Goal: Task Accomplishment & Management: Use online tool/utility

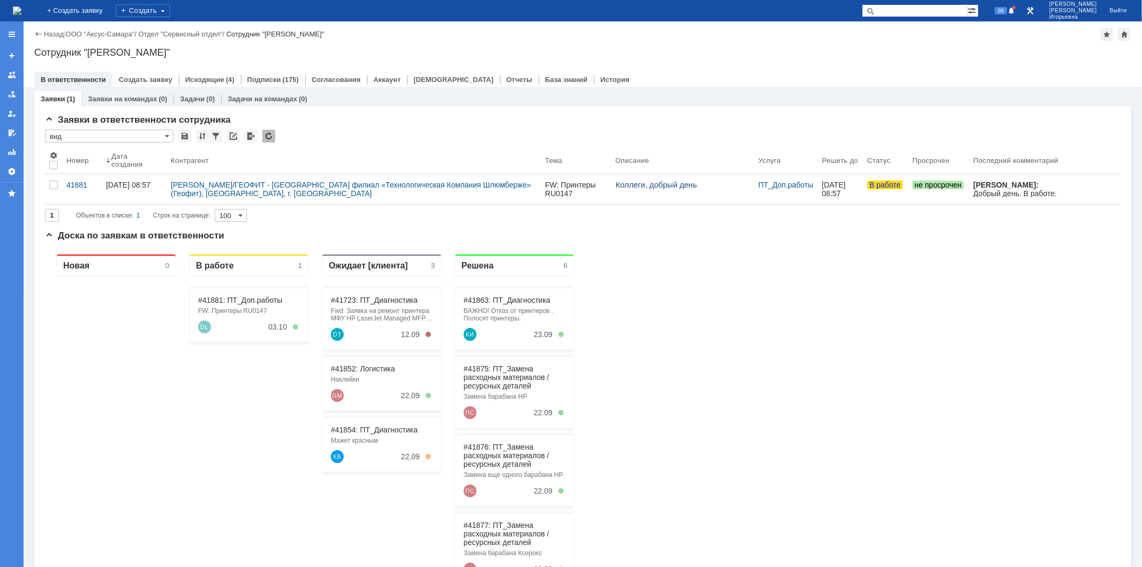
drag, startPoint x: 924, startPoint y: 5, endPoint x: 929, endPoint y: 3, distance: 5.5
click at [927, 5] on input "text" at bounding box center [915, 10] width 106 height 13
type input "41852"
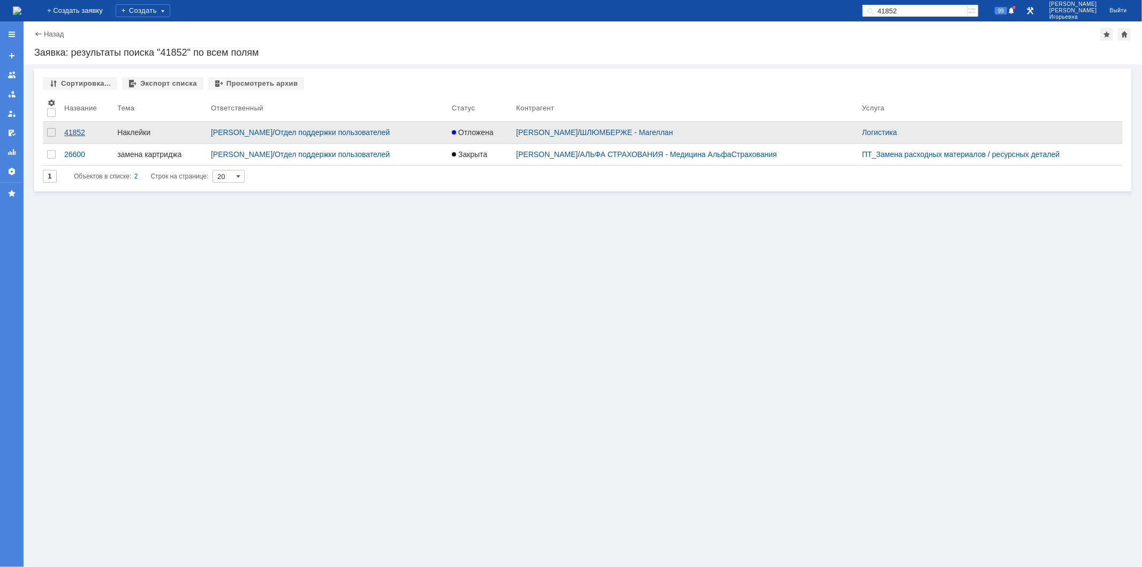
click at [83, 131] on div "41852" at bounding box center [86, 132] width 44 height 9
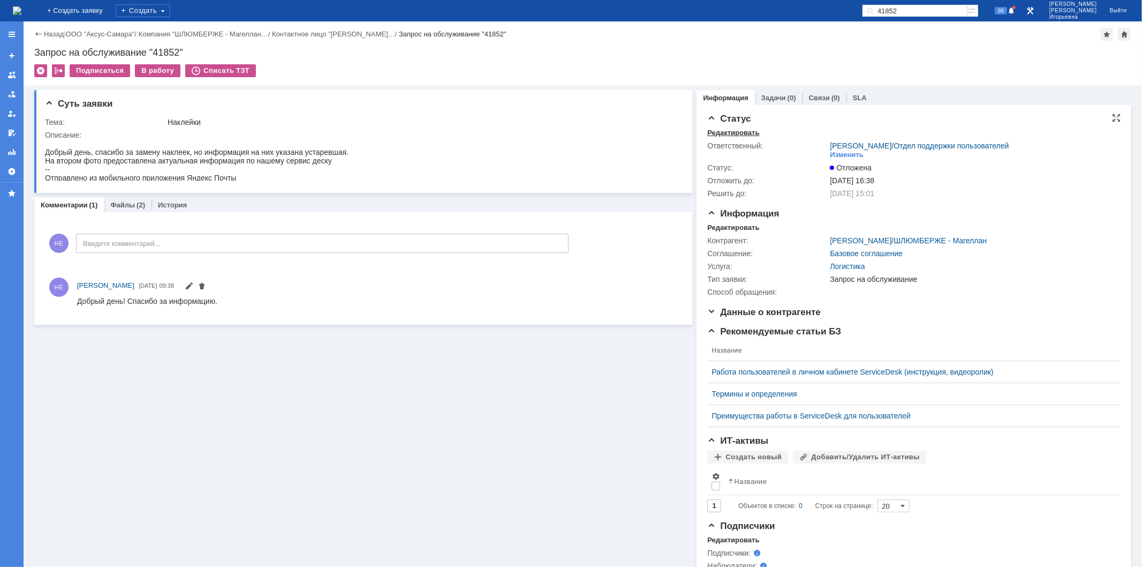
click at [721, 134] on div "Редактировать" at bounding box center [733, 133] width 52 height 9
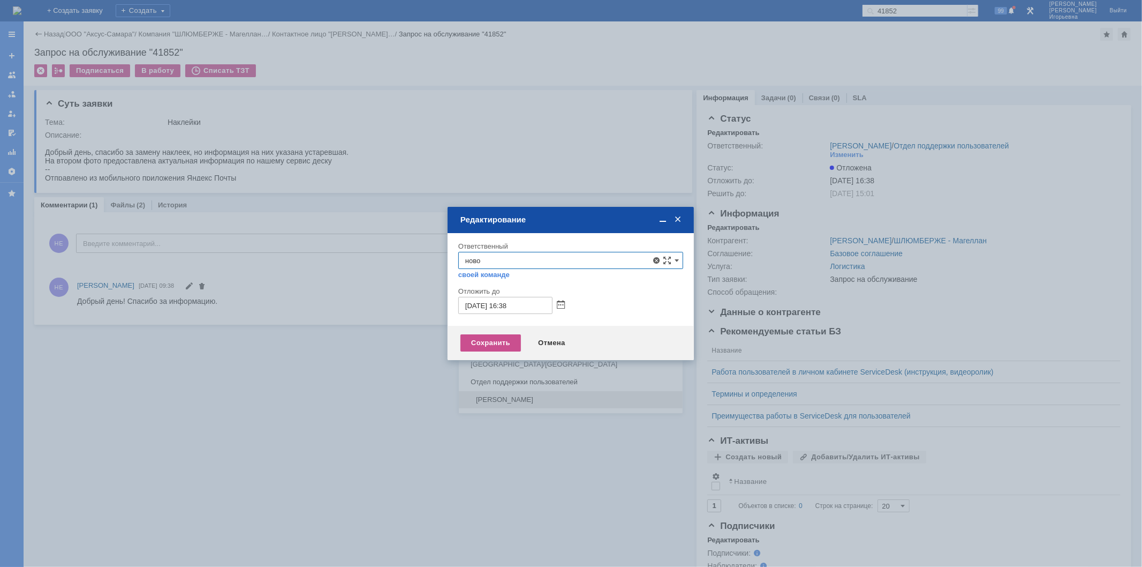
click at [504, 399] on span "[PERSON_NAME]" at bounding box center [570, 399] width 211 height 9
type input "[PERSON_NAME]"
click at [500, 344] on div "Сохранить" at bounding box center [491, 342] width 61 height 17
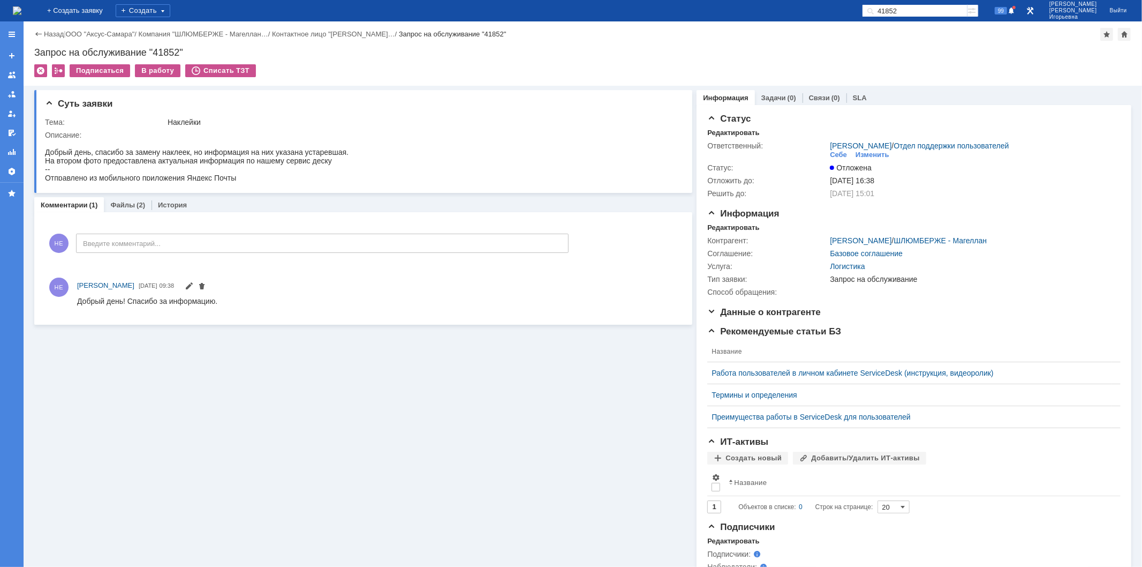
click at [947, 7] on input "41852" at bounding box center [915, 10] width 106 height 13
click at [934, 7] on input "41852" at bounding box center [915, 10] width 106 height 13
click at [935, 9] on input "41852" at bounding box center [915, 10] width 106 height 13
type input "41854"
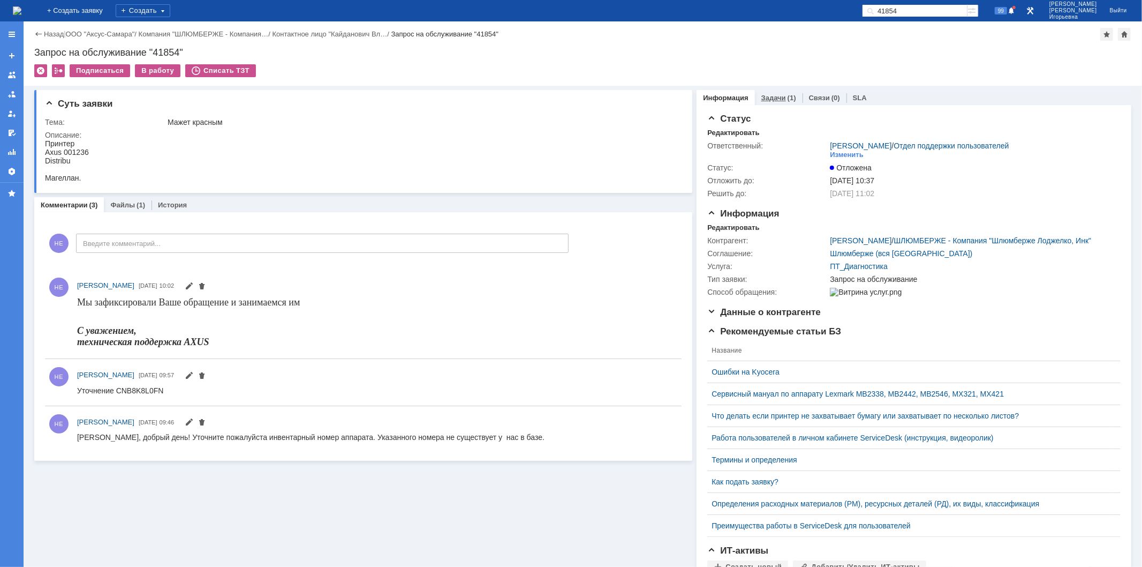
click at [767, 95] on link "Задачи" at bounding box center [774, 98] width 25 height 8
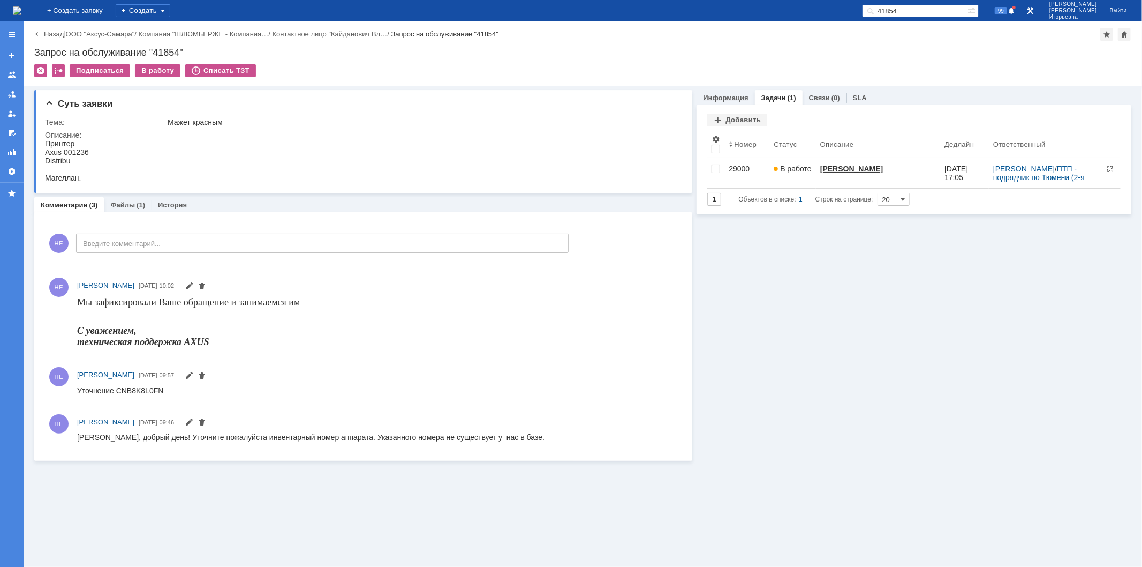
click at [731, 95] on link "Информация" at bounding box center [725, 98] width 45 height 8
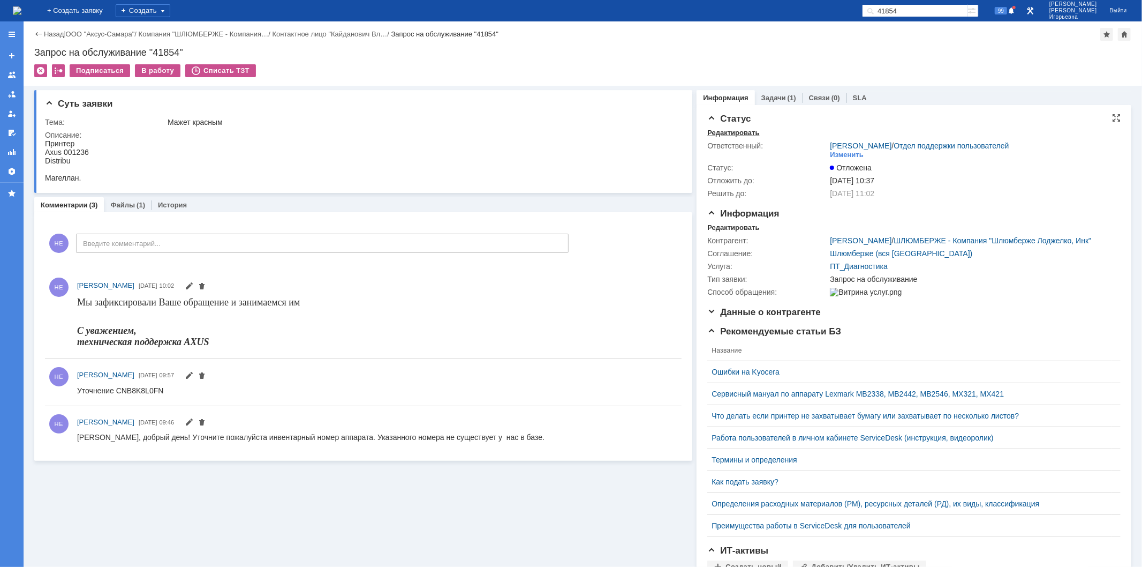
click at [722, 132] on div "Редактировать" at bounding box center [733, 133] width 52 height 9
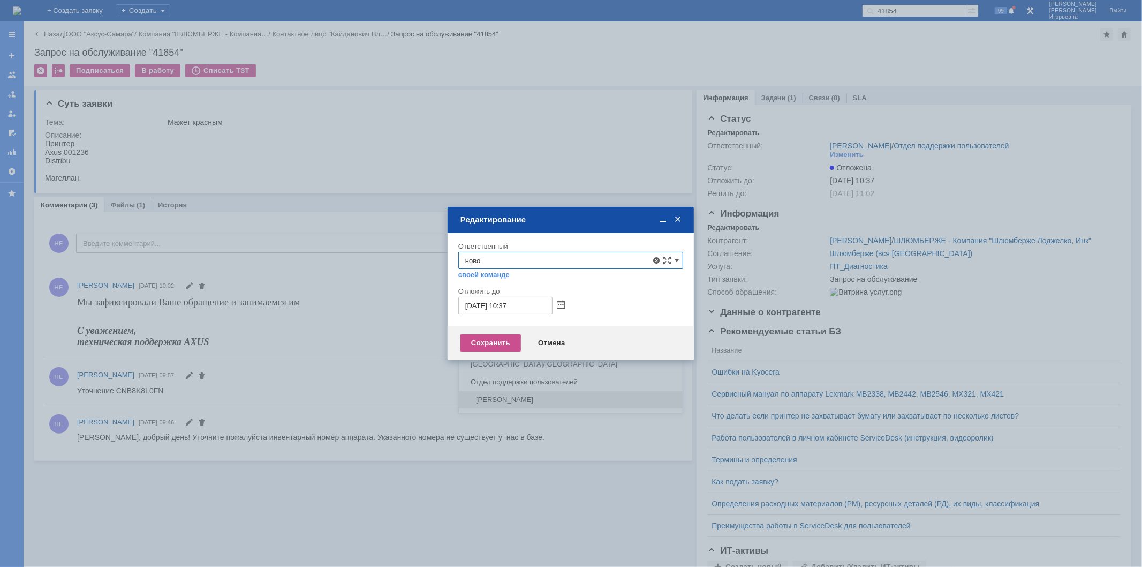
click at [495, 399] on span "[PERSON_NAME]" at bounding box center [570, 399] width 211 height 9
type input "[PERSON_NAME]"
click at [492, 341] on div "Сохранить" at bounding box center [491, 342] width 61 height 17
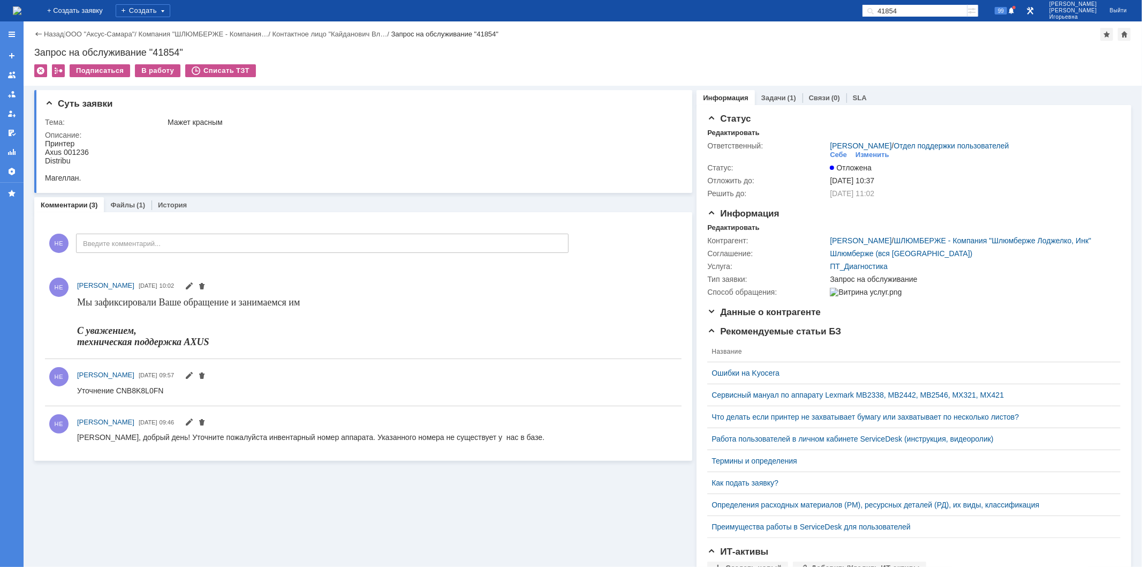
click at [945, 15] on input "41854" at bounding box center [915, 10] width 106 height 13
type input "41881"
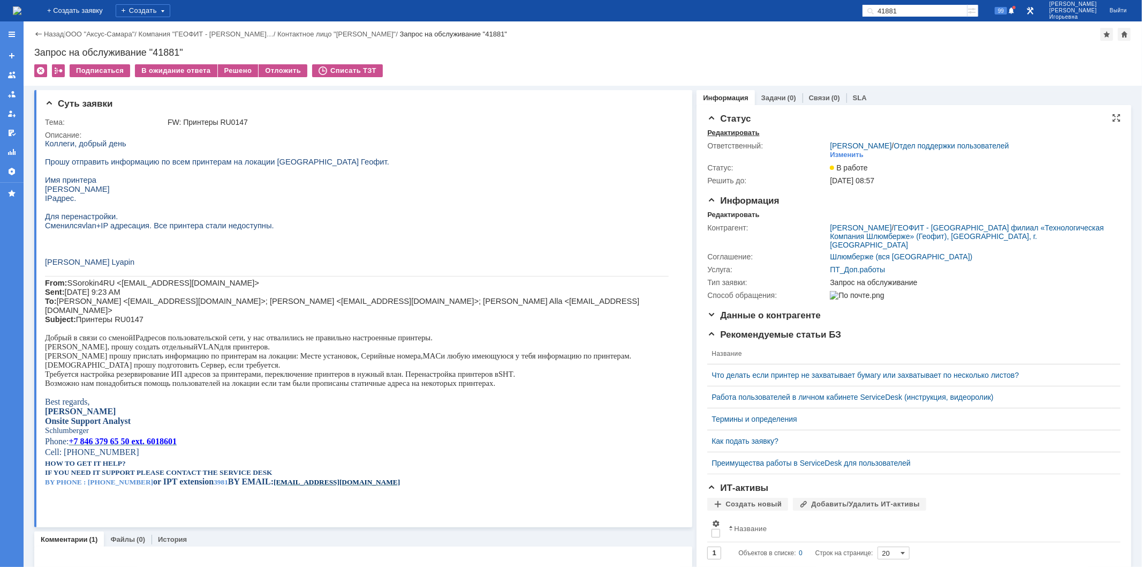
click at [732, 130] on div "Редактировать" at bounding box center [733, 133] width 52 height 9
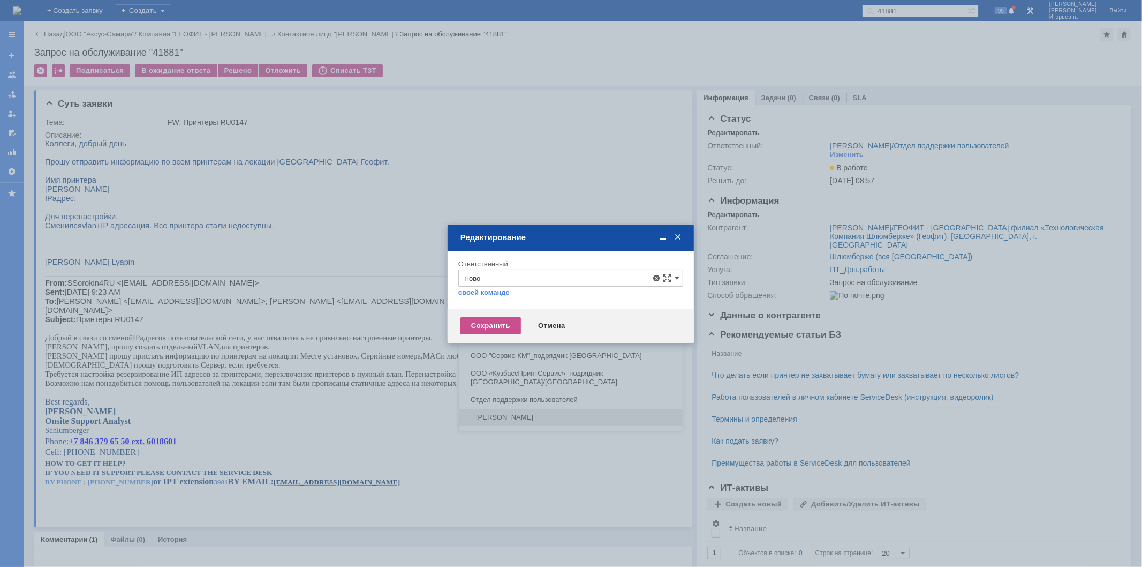
click at [506, 411] on div "[PERSON_NAME]" at bounding box center [571, 417] width 224 height 17
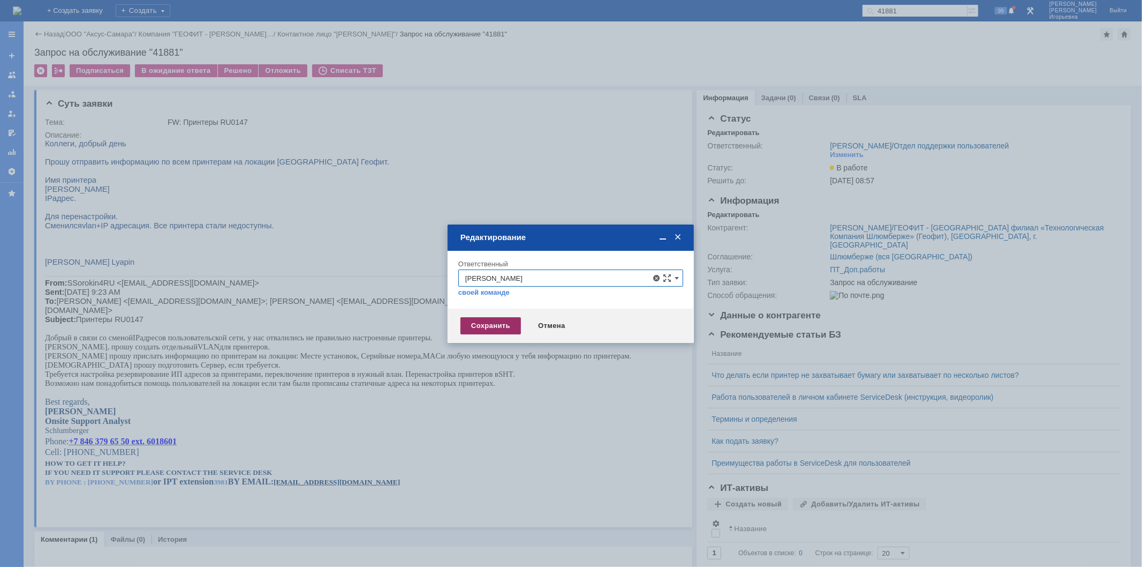
type input "[PERSON_NAME]"
click at [495, 322] on div "Сохранить" at bounding box center [491, 325] width 61 height 17
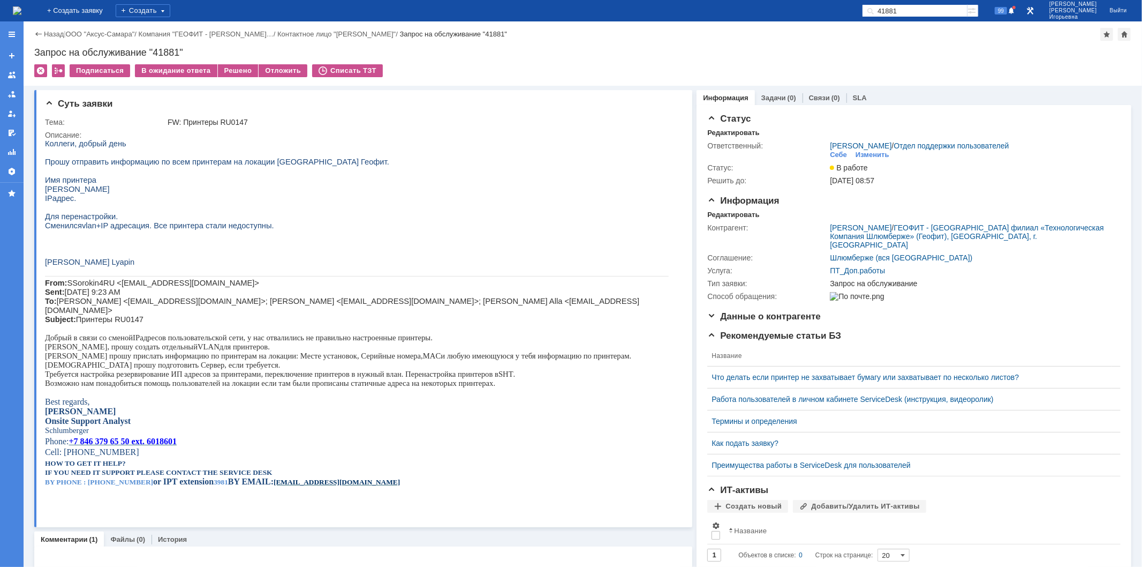
click at [930, 6] on input "41881" at bounding box center [915, 10] width 106 height 13
click at [21, 6] on img at bounding box center [17, 10] width 9 height 9
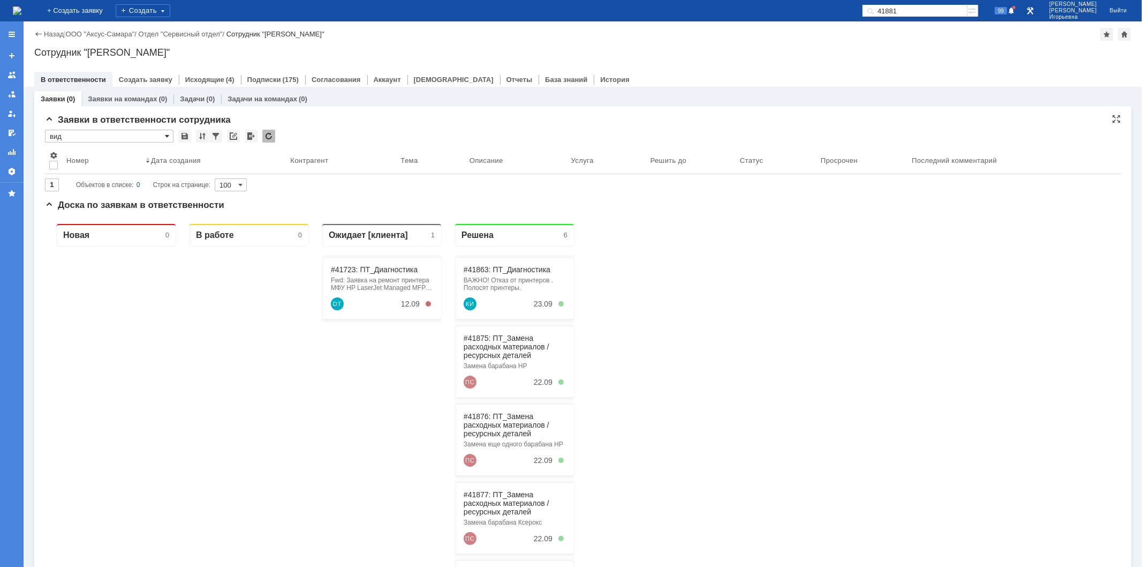
click at [167, 132] on span at bounding box center [167, 136] width 4 height 9
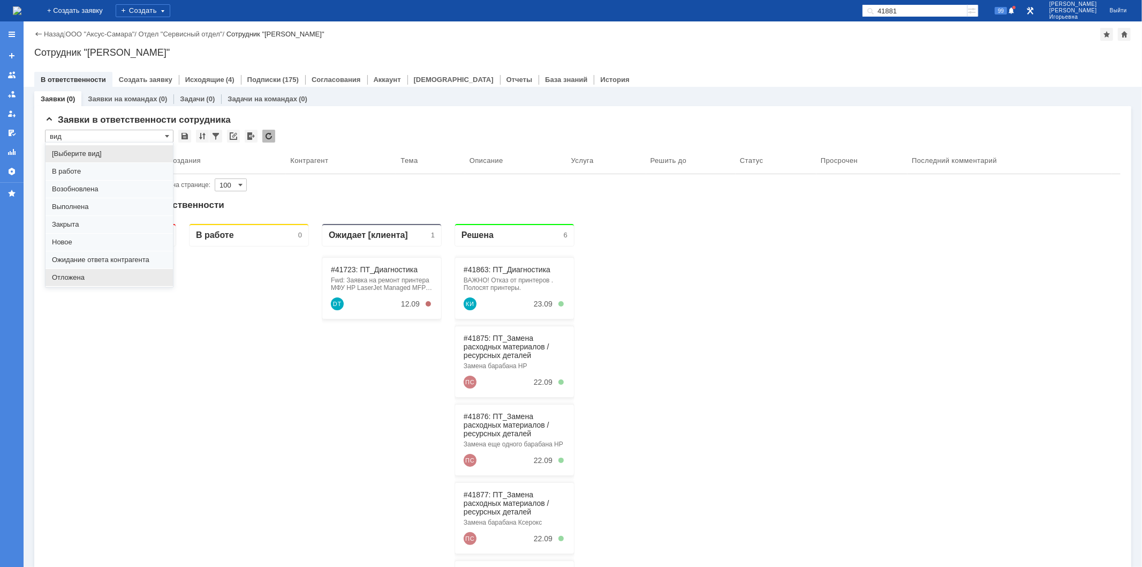
scroll to position [29, 0]
click at [78, 250] on span "Отложена" at bounding box center [109, 248] width 115 height 9
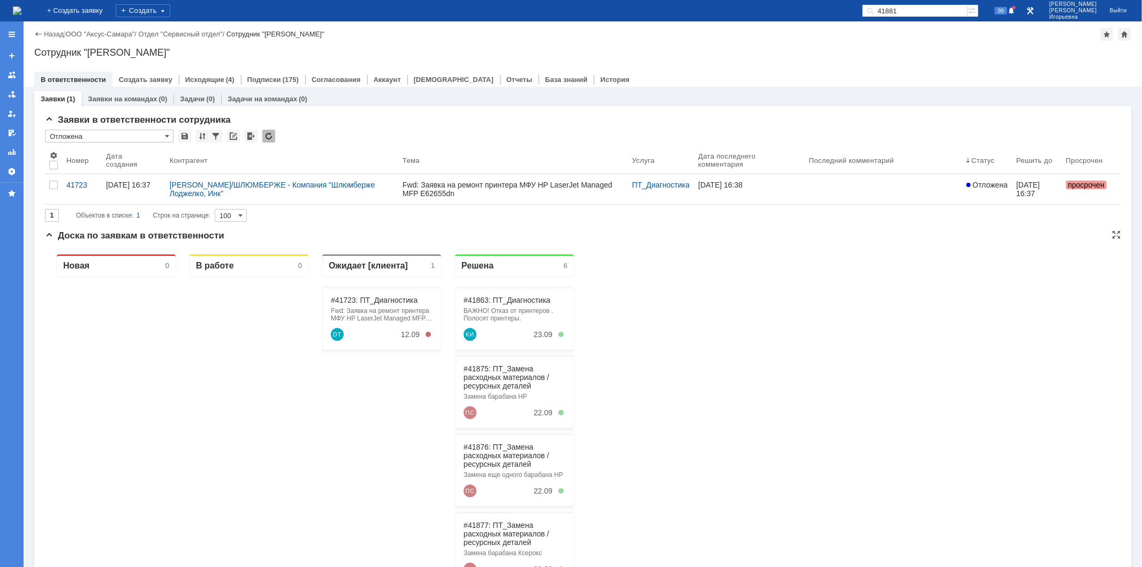
scroll to position [0, 0]
click at [165, 134] on span at bounding box center [167, 136] width 4 height 9
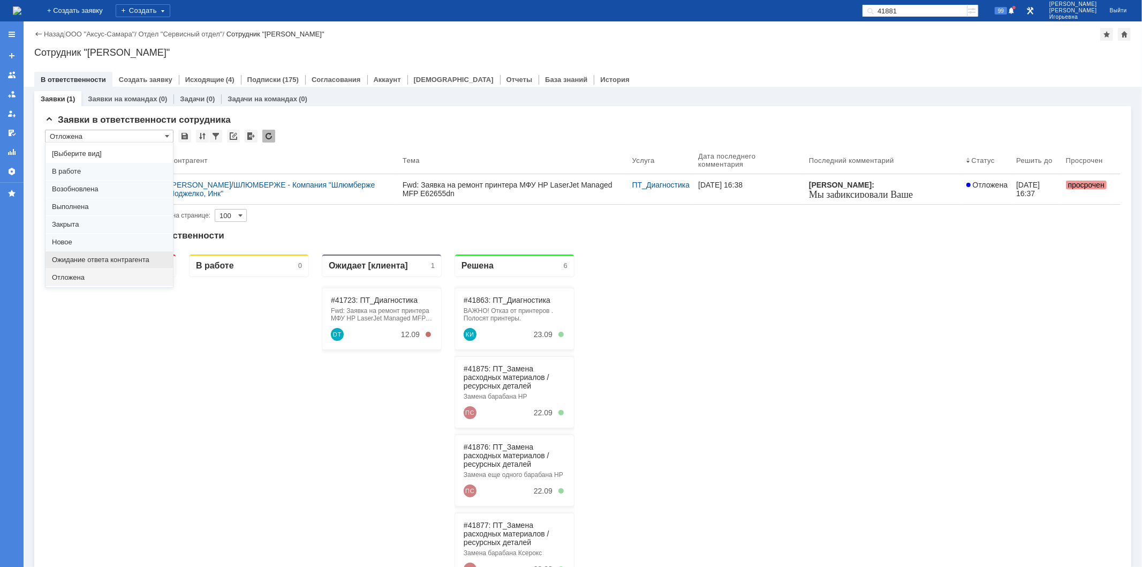
click at [87, 255] on span "Ожидание ответа контрагента" at bounding box center [109, 259] width 115 height 9
type input "Ожидание ответа контрагента"
type input "20"
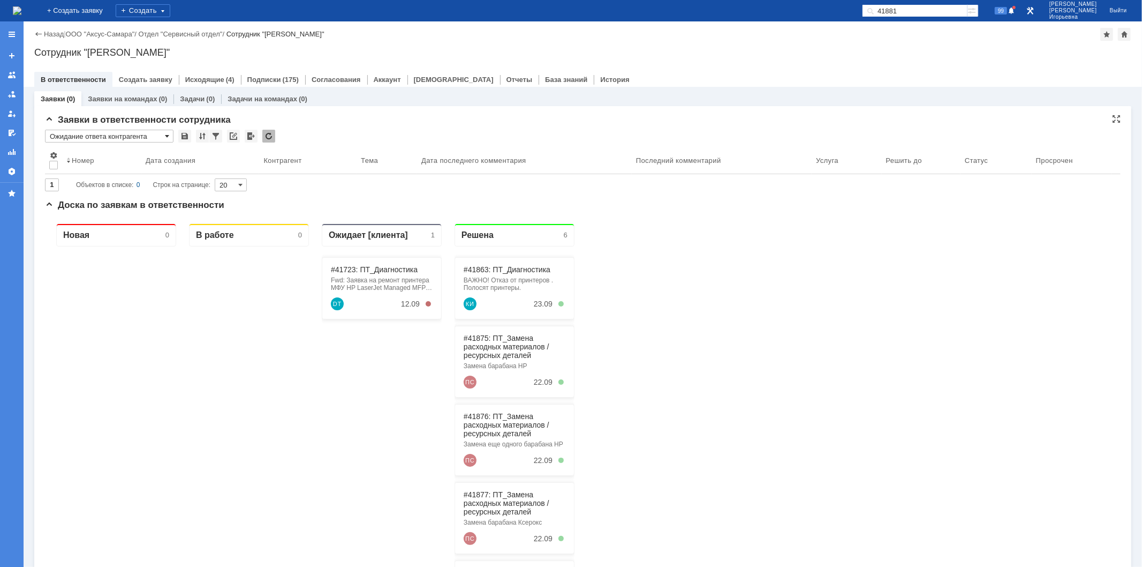
click at [167, 137] on span at bounding box center [167, 136] width 4 height 9
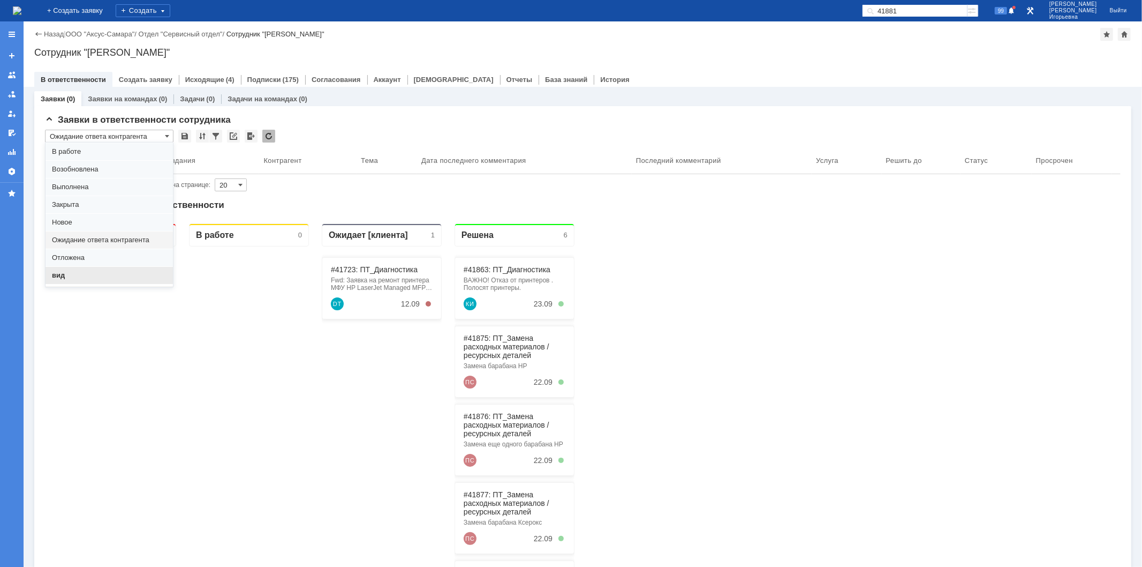
scroll to position [29, 0]
drag, startPoint x: 70, startPoint y: 266, endPoint x: 41, endPoint y: 32, distance: 236.3
click at [70, 266] on span "вид" at bounding box center [109, 265] width 115 height 9
type input "вид"
type input "100"
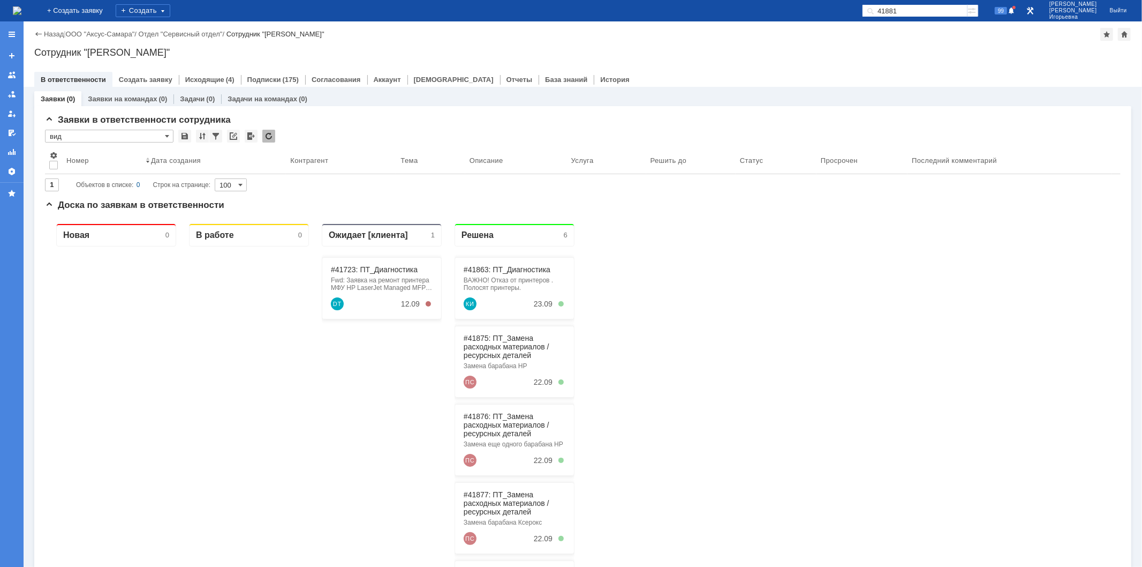
type input "вид"
click at [943, 7] on input "41881" at bounding box center [915, 10] width 106 height 13
type input "41742"
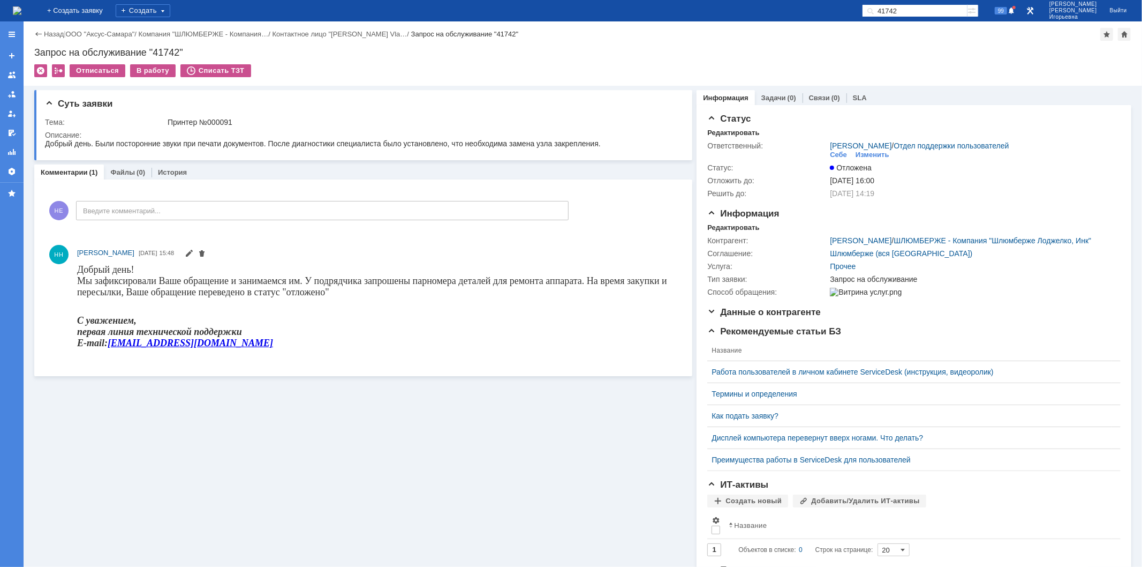
click at [21, 7] on img at bounding box center [17, 10] width 9 height 9
